Goal: Task Accomplishment & Management: Manage account settings

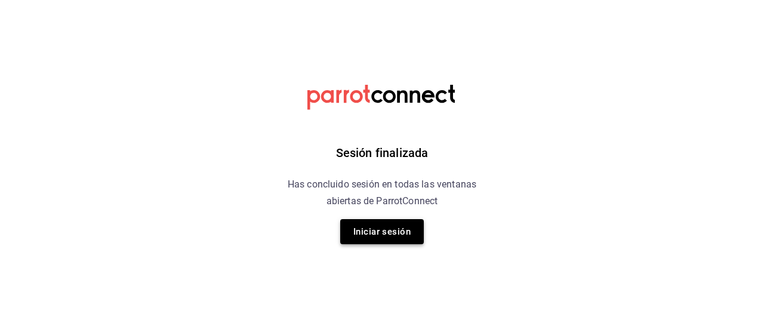
click at [377, 240] on button "Iniciar sesión" at bounding box center [382, 231] width 84 height 25
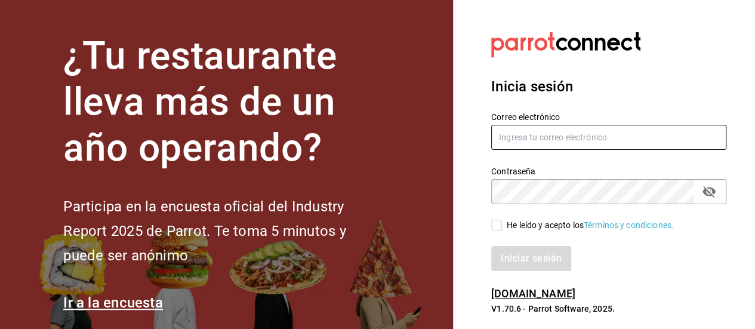
click at [533, 136] on input "text" at bounding box center [608, 137] width 235 height 25
type input "dayannajimennez@gmail.com"
click at [501, 226] on input "He leído y acepto los Términos y condiciones." at bounding box center [496, 225] width 11 height 11
checkbox input "true"
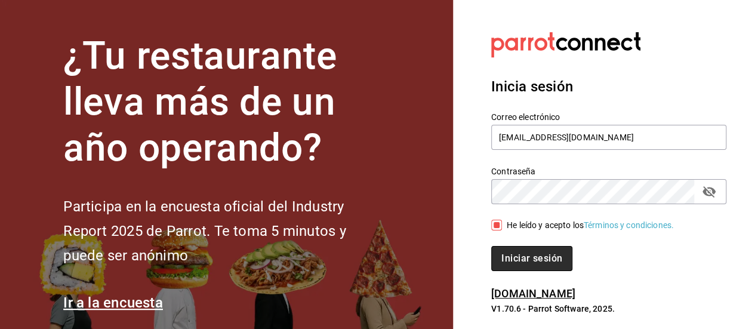
click at [527, 255] on button "Iniciar sesión" at bounding box center [531, 258] width 81 height 25
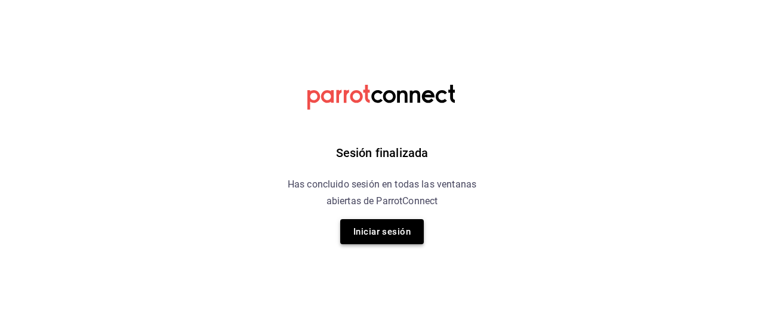
click at [382, 239] on button "Iniciar sesión" at bounding box center [382, 231] width 84 height 25
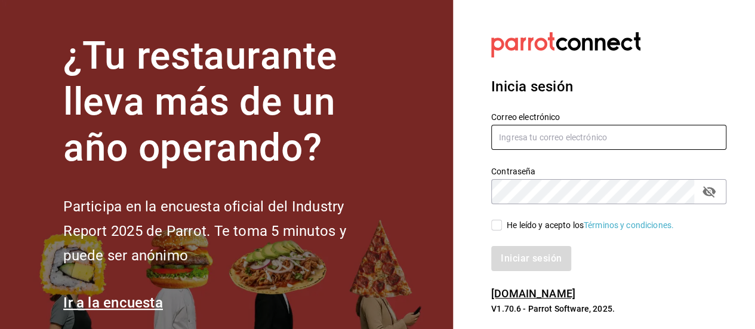
click at [541, 138] on input "text" at bounding box center [608, 137] width 235 height 25
type input "dayannajimennez@gmail.com"
drag, startPoint x: 496, startPoint y: 221, endPoint x: 502, endPoint y: 238, distance: 17.7
click at [496, 223] on input "He leído y acepto los Términos y condiciones." at bounding box center [496, 225] width 11 height 11
checkbox input "true"
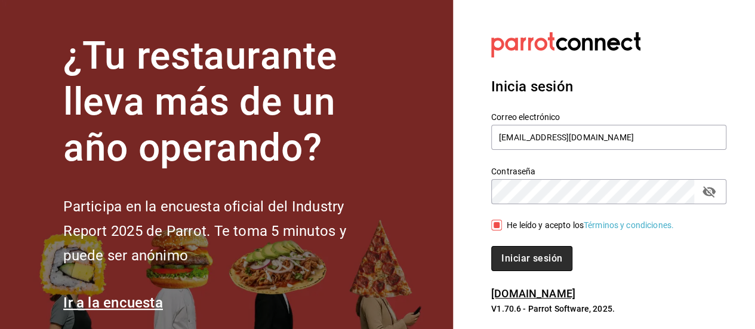
click at [517, 262] on button "Iniciar sesión" at bounding box center [531, 258] width 81 height 25
